Goal: Task Accomplishment & Management: Use online tool/utility

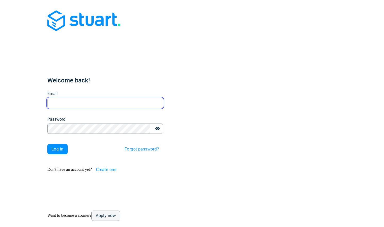
click at [131, 98] on input "Email" at bounding box center [105, 103] width 116 height 10
click at [125, 98] on input "Email" at bounding box center [105, 103] width 116 height 10
type input "[PERSON_NAME][EMAIL_ADDRESS][PERSON_NAME][DOMAIN_NAME]"
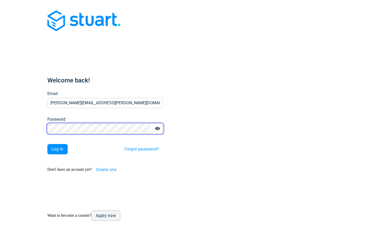
click at [47, 144] on button "Log in" at bounding box center [57, 149] width 20 height 10
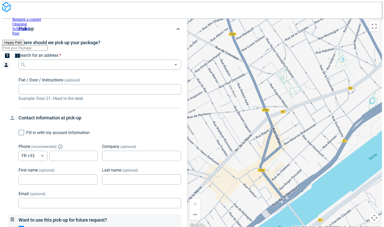
click at [19, 31] on span "Past" at bounding box center [15, 33] width 7 height 4
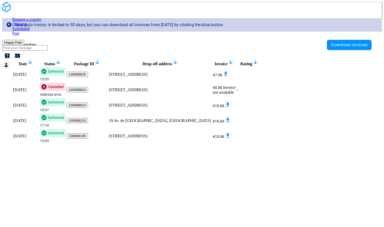
click at [30, 27] on span "Scheduled" at bounding box center [20, 29] width 17 height 4
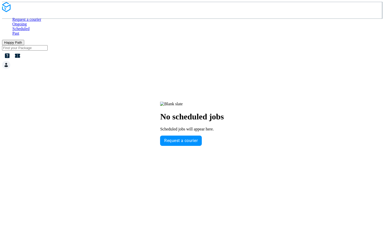
click at [27, 22] on span "Ongoing" at bounding box center [19, 24] width 14 height 4
click at [41, 17] on span "Request a courier" at bounding box center [26, 19] width 29 height 4
